Goal: Information Seeking & Learning: Understand process/instructions

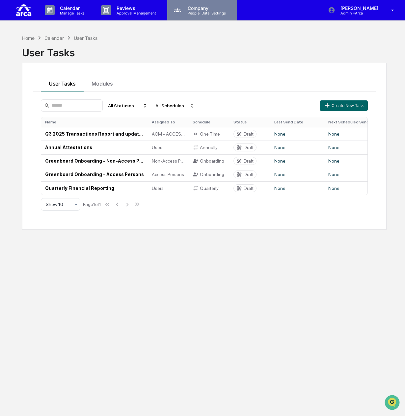
click at [199, 8] on p "Company" at bounding box center [205, 8] width 47 height 6
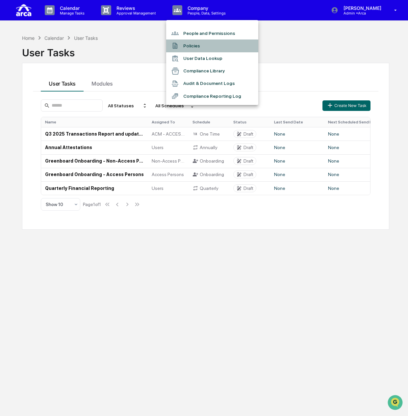
click at [202, 44] on li "Policies" at bounding box center [212, 46] width 92 height 13
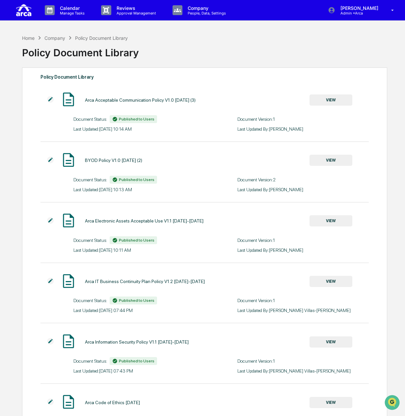
click at [188, 33] on div "Home Company Policy Document Library Policy Document Library" at bounding box center [204, 47] width 365 height 33
click at [372, 15] on div "[PERSON_NAME] Admin • Arca" at bounding box center [363, 10] width 84 height 20
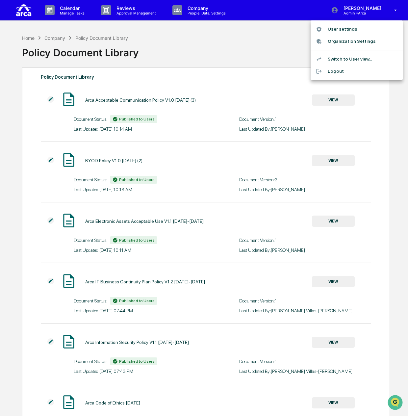
click at [178, 6] on div at bounding box center [204, 208] width 408 height 416
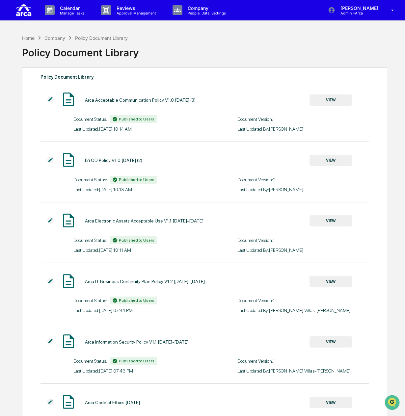
click at [182, 9] on p "Company" at bounding box center [205, 8] width 47 height 6
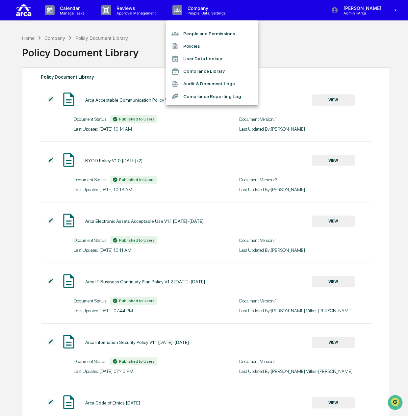
click at [119, 14] on div at bounding box center [204, 208] width 408 height 416
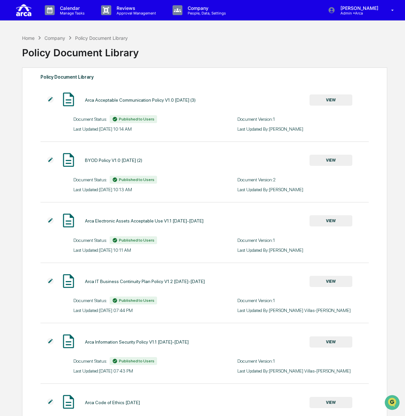
click at [120, 6] on p "Reviews" at bounding box center [135, 8] width 48 height 6
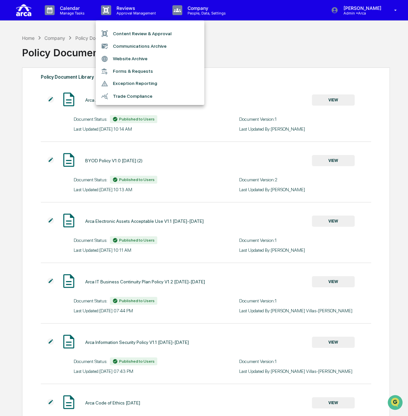
click at [80, 14] on div at bounding box center [204, 208] width 408 height 416
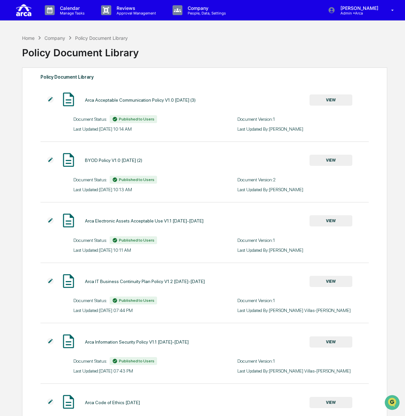
click at [74, 11] on p "Manage Tasks" at bounding box center [71, 13] width 33 height 5
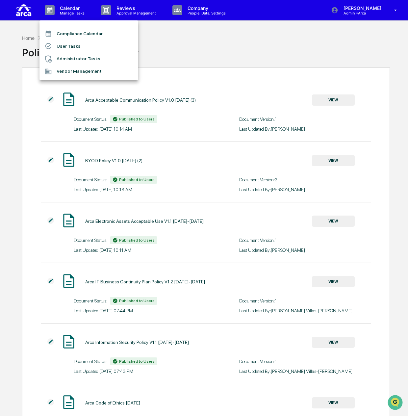
click at [20, 9] on div at bounding box center [204, 208] width 408 height 416
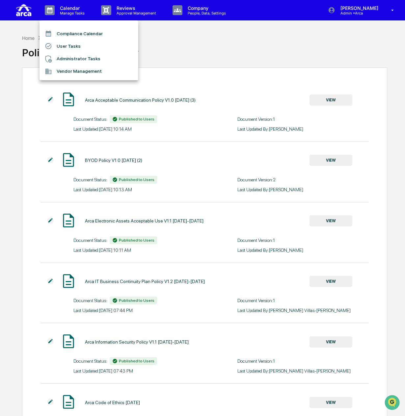
click at [20, 9] on div at bounding box center [202, 208] width 405 height 416
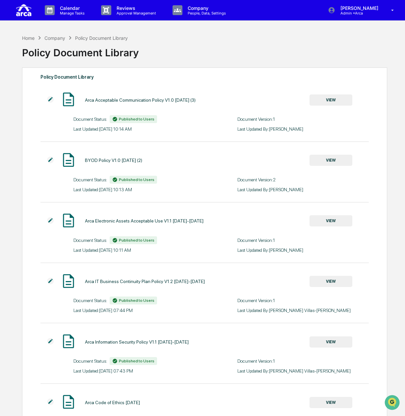
click at [20, 9] on img at bounding box center [24, 10] width 16 height 15
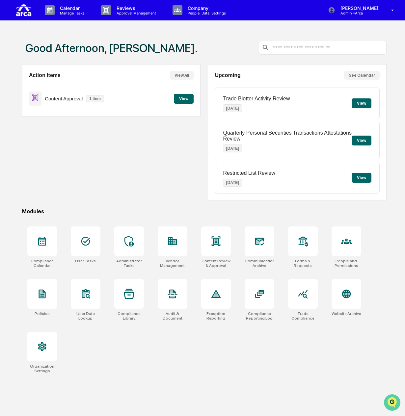
click at [395, 402] on img "Open customer support" at bounding box center [392, 402] width 16 height 13
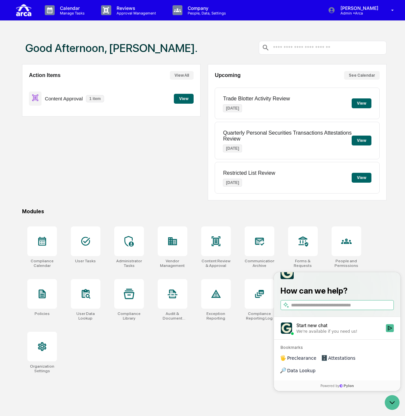
click at [318, 329] on div "Start new chat" at bounding box center [339, 325] width 86 height 7
click at [386, 332] on button "Start new chat We're available if you need us!" at bounding box center [390, 328] width 8 height 8
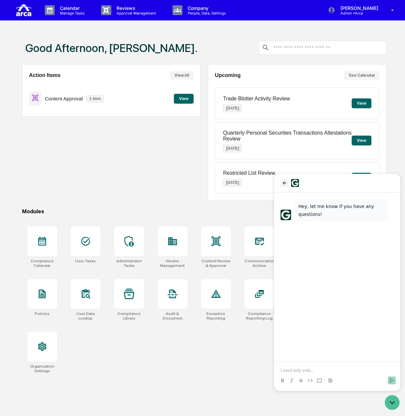
click at [285, 183] on icon "back" at bounding box center [284, 182] width 5 height 5
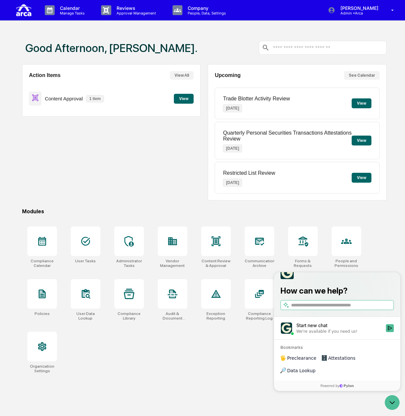
click at [336, 361] on span "Attestations" at bounding box center [341, 358] width 27 height 7
click at [325, 309] on input "search" at bounding box center [341, 305] width 101 height 7
click at [274, 272] on button "Completing an Annual / Quarterly Attestation" at bounding box center [274, 272] width 0 height 0
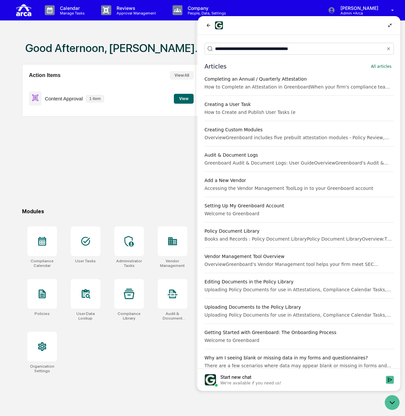
click at [253, 132] on div "Creating Custom Modules" at bounding box center [298, 129] width 189 height 7
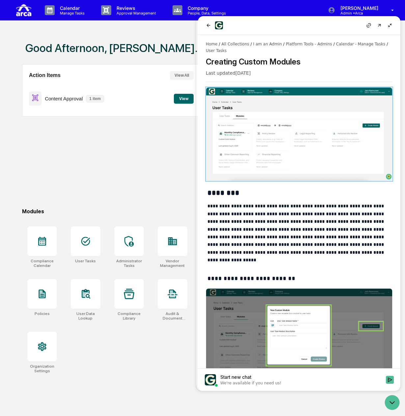
click at [389, 25] on icon at bounding box center [389, 25] width 5 height 5
click at [387, 25] on div "Calendar Manage Tasks Reviews Approval Management Company People, Data, Setting…" at bounding box center [202, 224] width 405 height 448
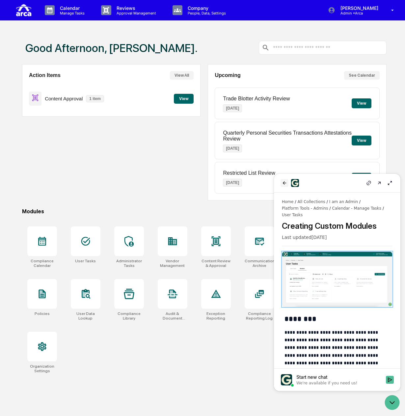
click at [281, 182] on button "back" at bounding box center [285, 183] width 8 height 8
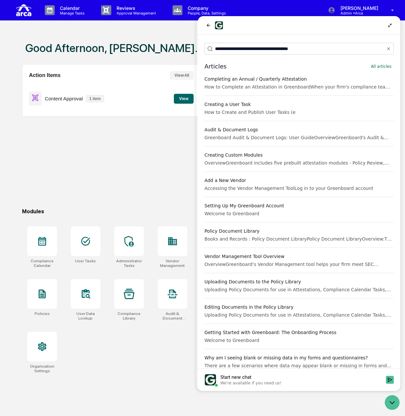
click at [238, 109] on div "How to Create and Publish User Tasks (e" at bounding box center [298, 112] width 189 height 7
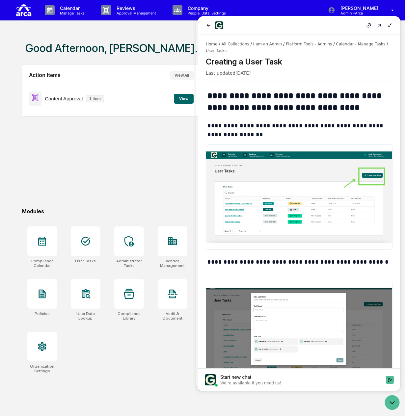
click at [382, 89] on div "**********" at bounding box center [299, 202] width 203 height 334
click at [391, 24] on icon at bounding box center [389, 25] width 5 height 5
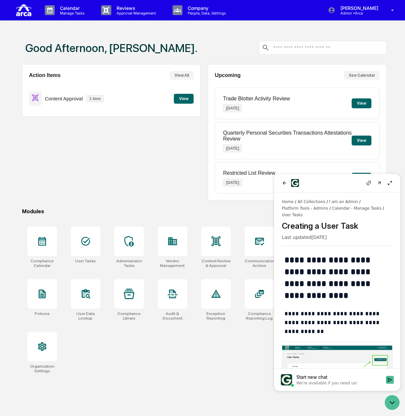
click at [388, 184] on icon at bounding box center [390, 183] width 4 height 4
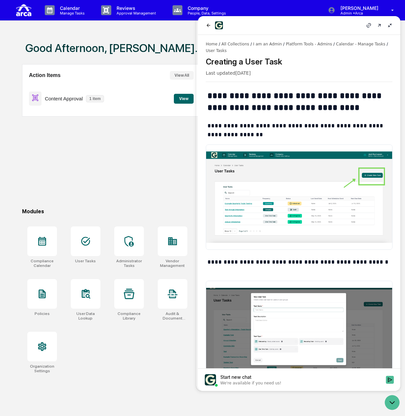
click at [390, 26] on icon at bounding box center [389, 25] width 5 height 5
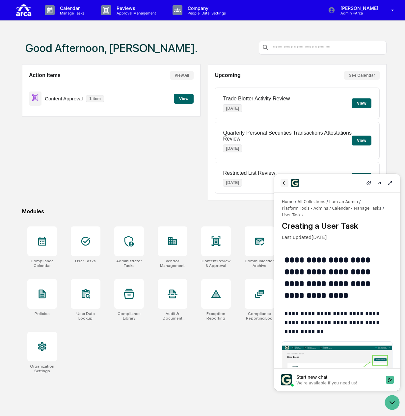
click at [281, 182] on button "back" at bounding box center [285, 183] width 8 height 8
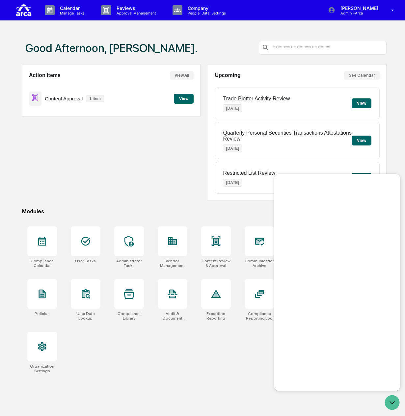
click at [281, 182] on button "back" at bounding box center [285, 183] width 8 height 8
